Goal: Information Seeking & Learning: Learn about a topic

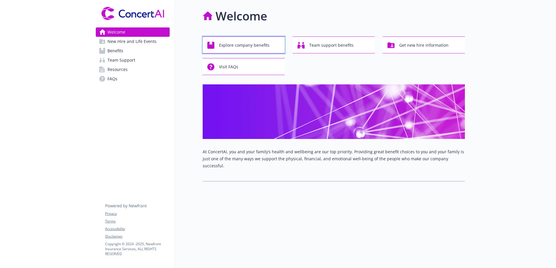
click at [234, 43] on span "Explore company benefits" at bounding box center [244, 45] width 51 height 11
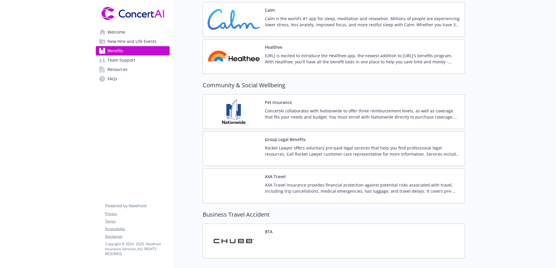
scroll to position [1203, 0]
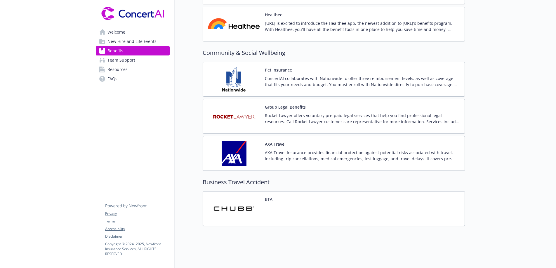
click at [125, 62] on span "Team Support" at bounding box center [121, 59] width 28 height 9
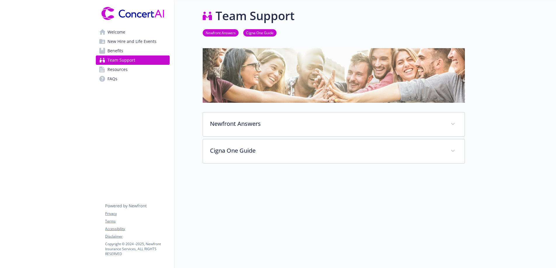
scroll to position [11, 0]
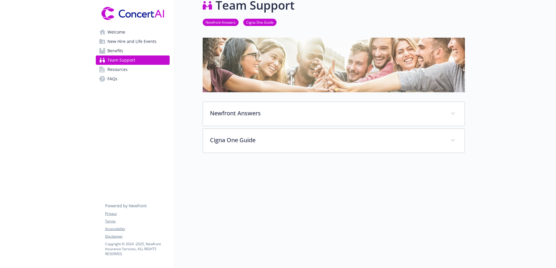
click at [113, 67] on span "Resources" at bounding box center [117, 69] width 20 height 9
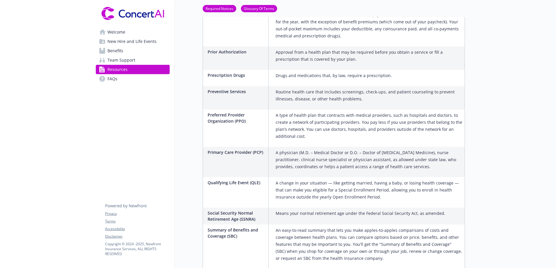
scroll to position [763, 0]
